Goal: Information Seeking & Learning: Learn about a topic

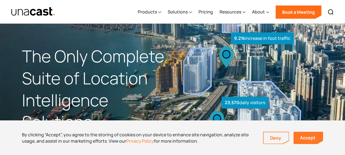
click at [313, 137] on link "Accept" at bounding box center [308, 137] width 30 height 12
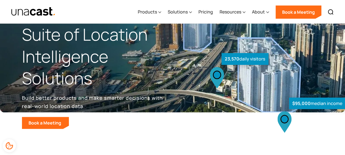
scroll to position [55, 0]
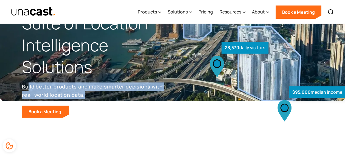
drag, startPoint x: 28, startPoint y: 86, endPoint x: 110, endPoint y: 93, distance: 82.6
click at [110, 93] on p "Build better products and make smarter decisions with real-world location data." at bounding box center [93, 90] width 143 height 16
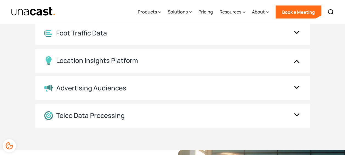
scroll to position [686, 0]
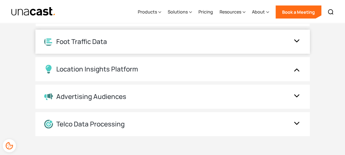
click at [87, 45] on div "Foot Traffic Data" at bounding box center [81, 42] width 51 height 8
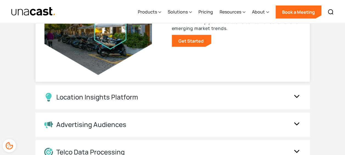
scroll to position [658, 0]
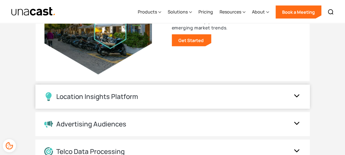
click at [289, 100] on div "Location Insights Platform" at bounding box center [167, 96] width 246 height 9
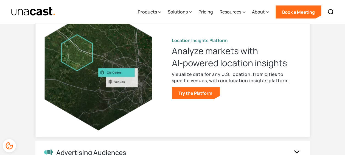
scroll to position [604, 0]
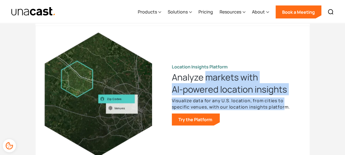
drag, startPoint x: 209, startPoint y: 77, endPoint x: 284, endPoint y: 108, distance: 81.8
click at [284, 108] on div "Location Insights Platform Analyze markets with AI-powered location insights Vi…" at bounding box center [236, 95] width 129 height 62
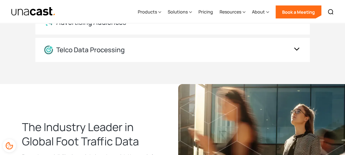
scroll to position [631, 0]
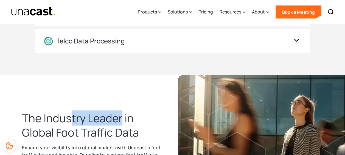
drag, startPoint x: 69, startPoint y: 119, endPoint x: 121, endPoint y: 123, distance: 52.0
click at [121, 123] on h2 "The Industry Leader in Global Foot Traffic Data" at bounding box center [93, 125] width 143 height 29
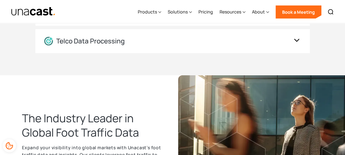
drag, startPoint x: 121, startPoint y: 123, endPoint x: 82, endPoint y: 134, distance: 40.4
click at [89, 137] on h2 "The Industry Leader in Global Foot Traffic Data" at bounding box center [93, 125] width 143 height 29
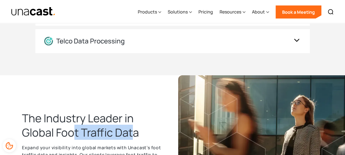
drag, startPoint x: 75, startPoint y: 131, endPoint x: 136, endPoint y: 138, distance: 61.3
click at [136, 138] on h2 "The Industry Leader in Global Foot Traffic Data" at bounding box center [93, 125] width 143 height 29
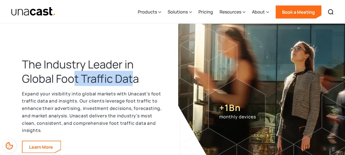
scroll to position [686, 0]
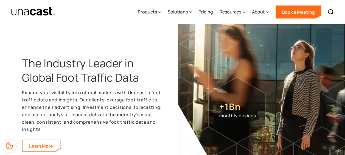
click at [87, 105] on p "Expand your visibility into global markets with Unacast’s foot traffic data and…" at bounding box center [93, 111] width 143 height 44
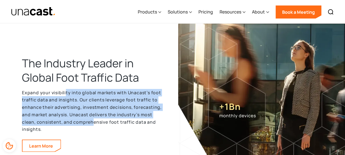
drag, startPoint x: 65, startPoint y: 91, endPoint x: 92, endPoint y: 121, distance: 40.4
click at [92, 121] on p "Expand your visibility into global markets with Unacast’s foot traffic data and…" at bounding box center [93, 111] width 143 height 44
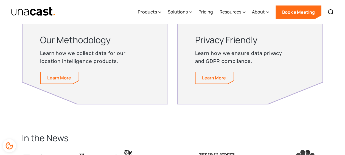
scroll to position [988, 0]
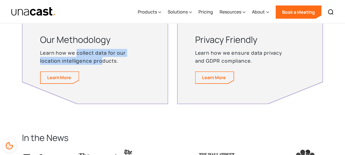
drag, startPoint x: 77, startPoint y: 53, endPoint x: 103, endPoint y: 60, distance: 27.3
click at [103, 60] on p "Learn how we collect data for our location intelligence products." at bounding box center [88, 57] width 96 height 16
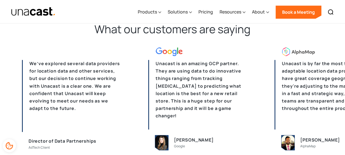
scroll to position [1207, 0]
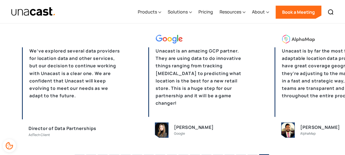
drag, startPoint x: 170, startPoint y: 49, endPoint x: 217, endPoint y: 55, distance: 47.0
click at [217, 55] on p "Unacast is an amazing GCP partner. They are using data to do innovative things …" at bounding box center [197, 81] width 99 height 69
drag, startPoint x: 195, startPoint y: 49, endPoint x: 209, endPoint y: 88, distance: 41.6
click at [210, 87] on p "Unacast is an amazing GCP partner. They are using data to do innovative things …" at bounding box center [197, 81] width 99 height 69
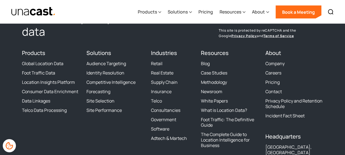
scroll to position [1591, 0]
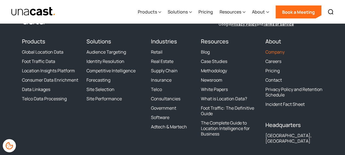
click at [272, 52] on link "Company" at bounding box center [274, 51] width 19 height 5
